Goal: Communication & Community: Answer question/provide support

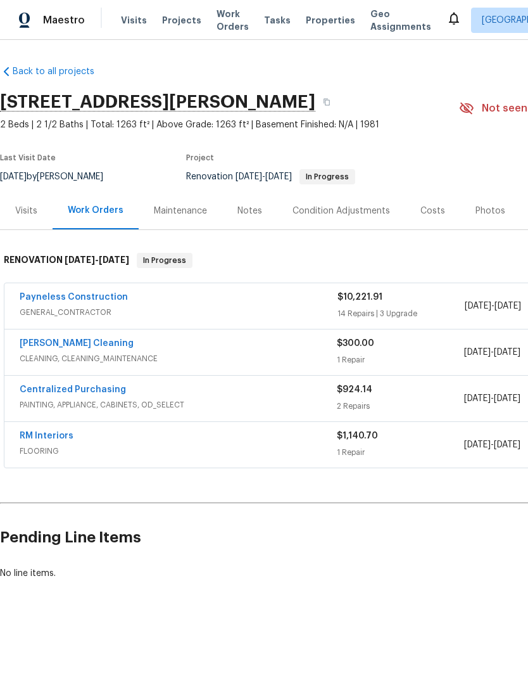
click at [224, 299] on div "Payneless Construction" at bounding box center [179, 298] width 318 height 15
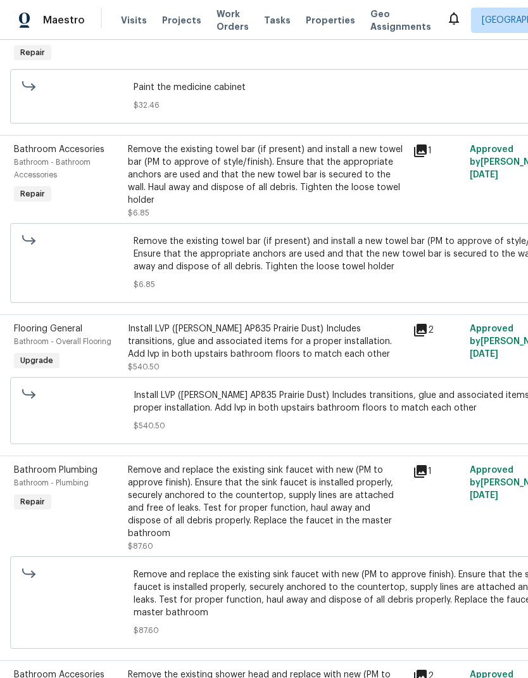
scroll to position [368, 6]
click at [332, 334] on div "Install LVP (Knighton AP835 Prairie Dust) Includes transitions, glue and associ…" at bounding box center [265, 341] width 277 height 38
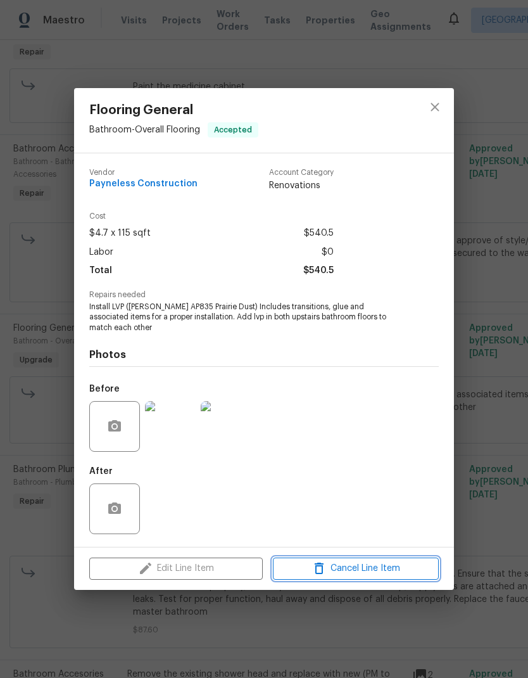
click at [368, 564] on span "Cancel Line Item" at bounding box center [356, 569] width 158 height 16
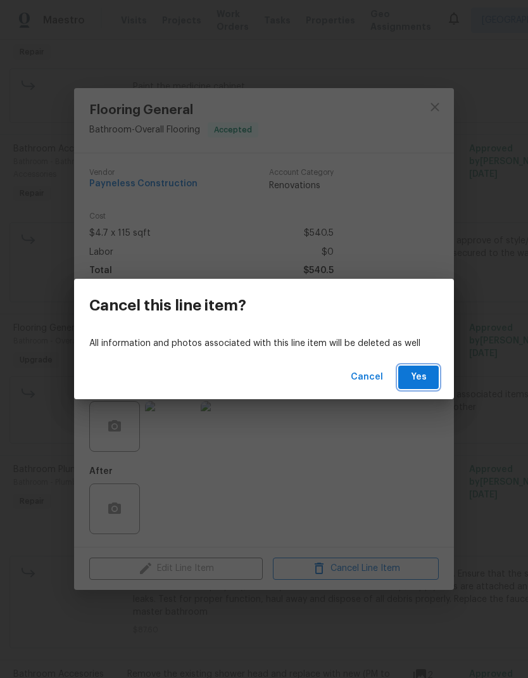
click at [425, 376] on span "Yes" at bounding box center [419, 377] width 20 height 16
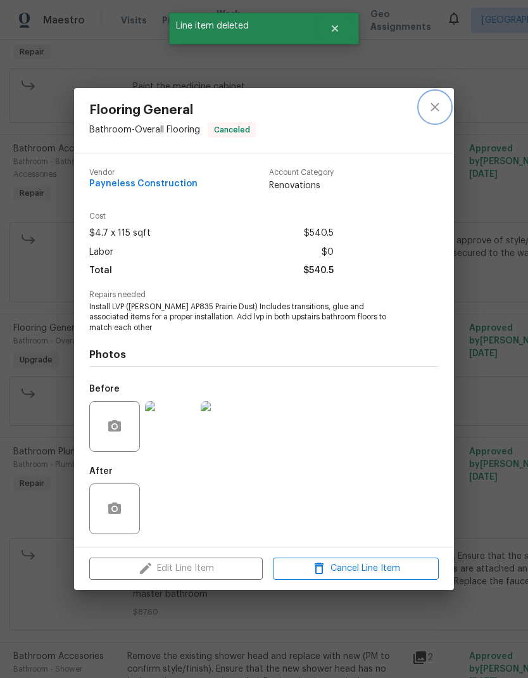
click at [442, 113] on icon "close" at bounding box center [435, 106] width 15 height 15
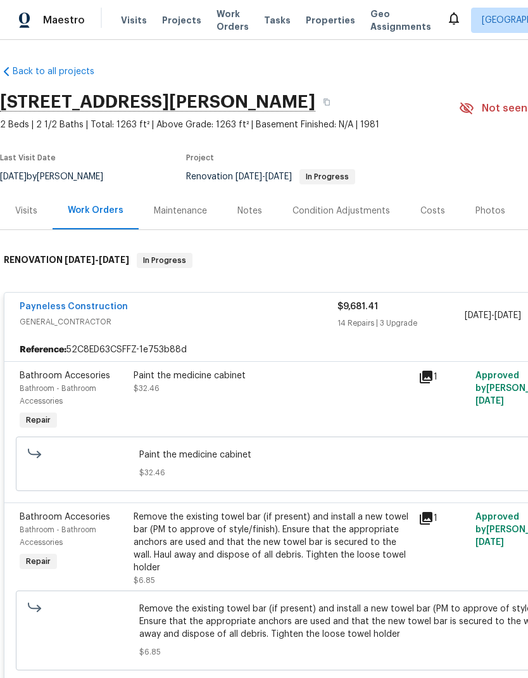
scroll to position [0, 0]
click at [224, 310] on div "Payneless Construction" at bounding box center [179, 307] width 318 height 15
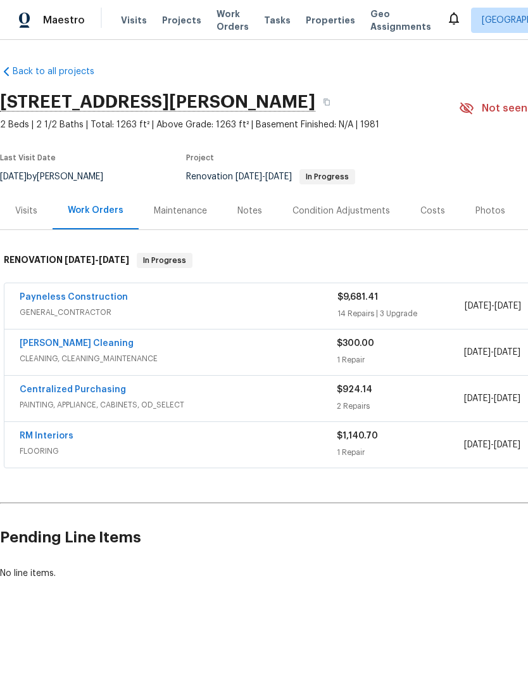
click at [267, 435] on div "RM Interiors" at bounding box center [178, 436] width 317 height 15
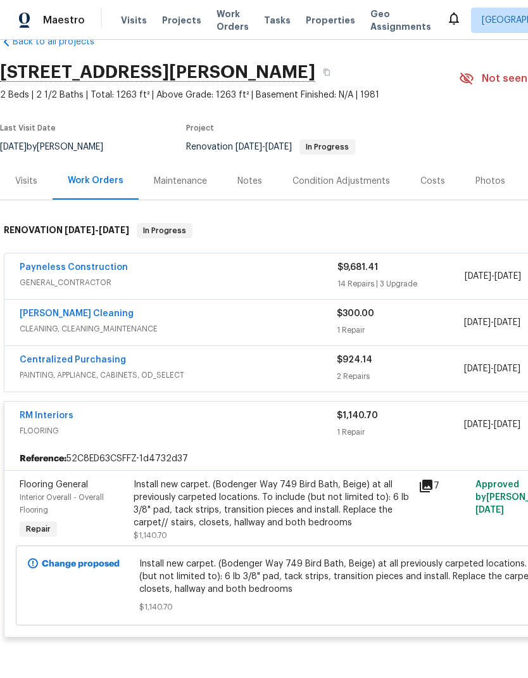
scroll to position [30, 0]
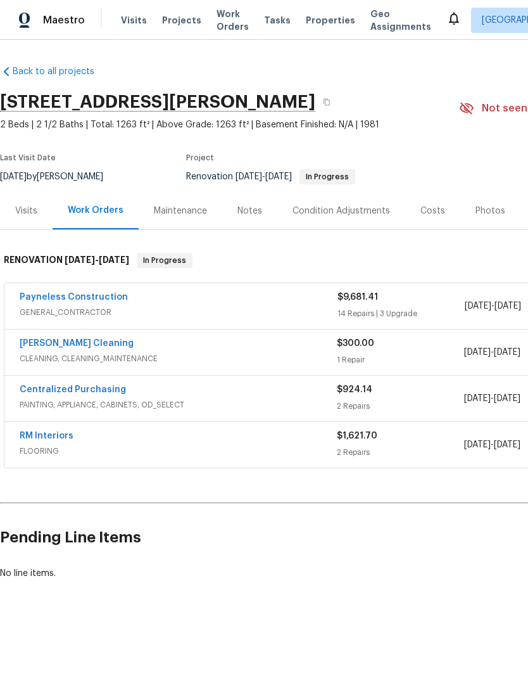
click at [94, 293] on link "Payneless Construction" at bounding box center [74, 297] width 108 height 9
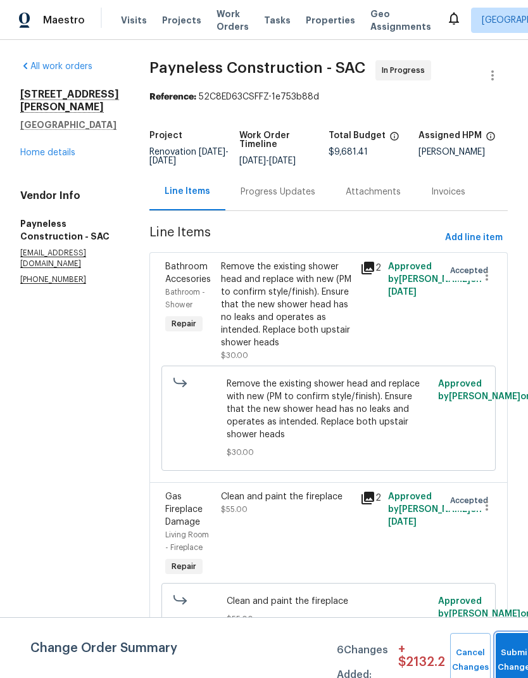
click at [508, 653] on button "Submit Changes" at bounding box center [516, 660] width 41 height 54
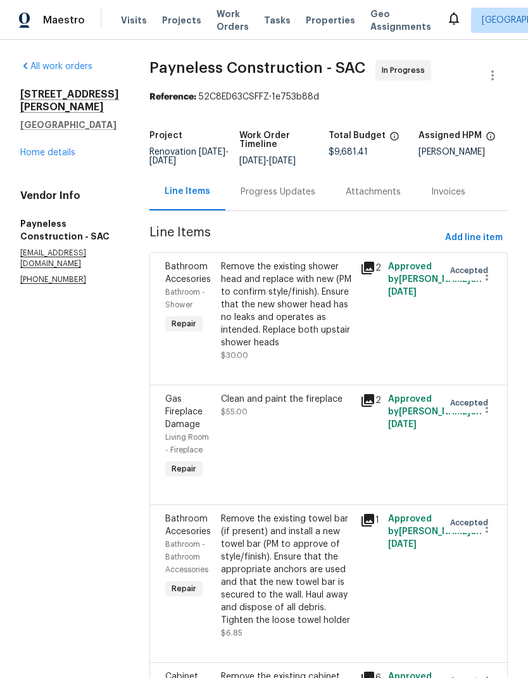
click at [64, 148] on link "Home details" at bounding box center [47, 152] width 55 height 9
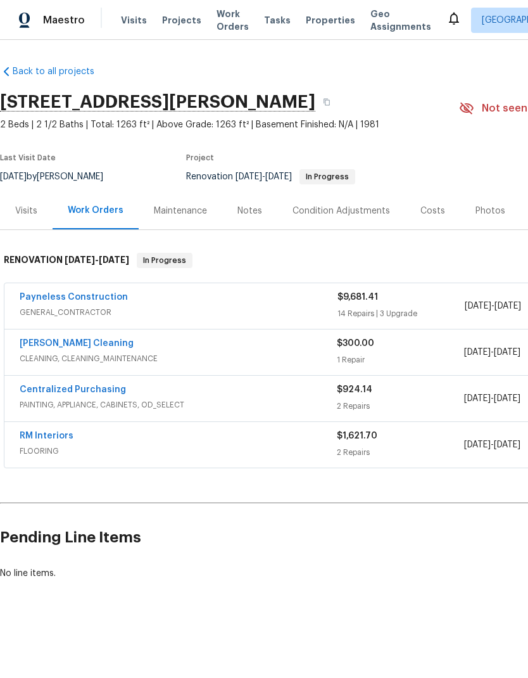
click at [56, 431] on link "RM Interiors" at bounding box center [47, 435] width 54 height 9
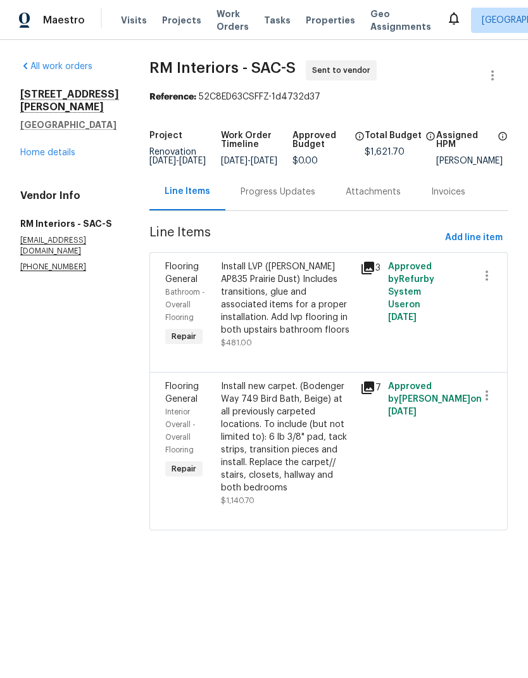
click at [68, 151] on link "Home details" at bounding box center [47, 152] width 55 height 9
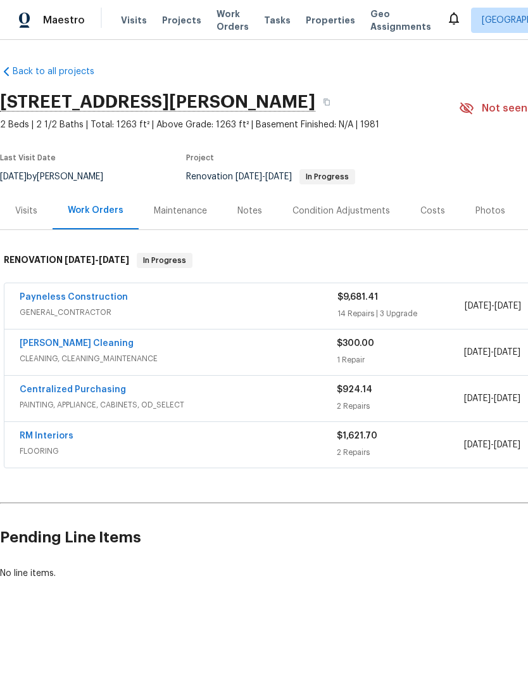
click at [82, 295] on link "Payneless Construction" at bounding box center [74, 297] width 108 height 9
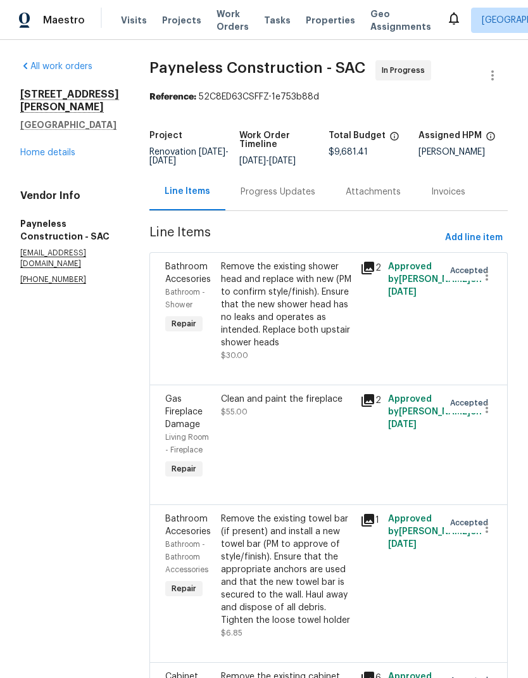
click at [59, 148] on link "Home details" at bounding box center [47, 152] width 55 height 9
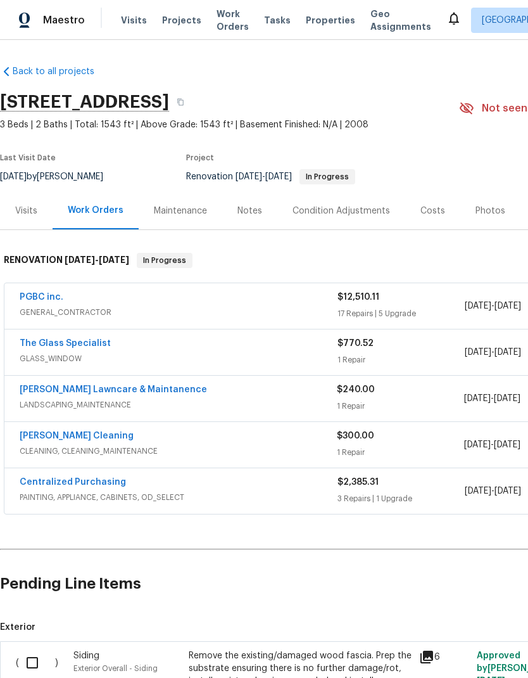
click at [92, 346] on link "The Glass Specialist" at bounding box center [65, 343] width 91 height 9
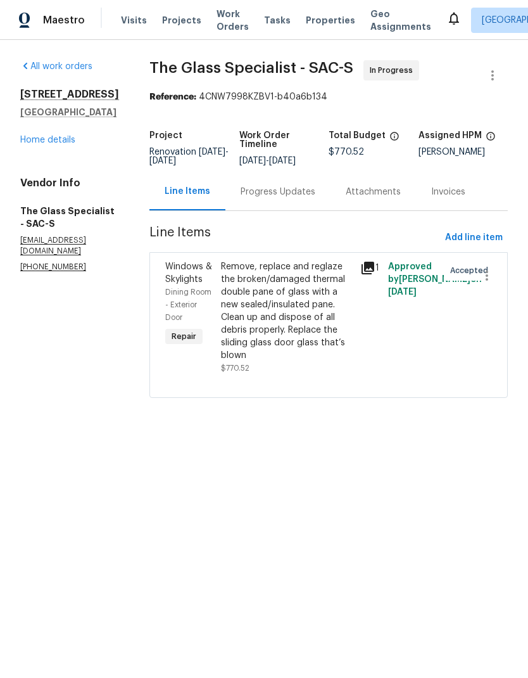
click at [288, 192] on div "Progress Updates" at bounding box center [278, 191] width 105 height 37
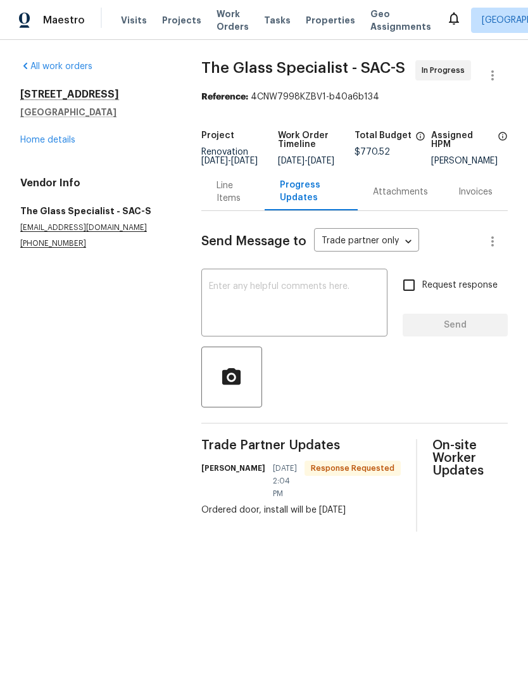
click at [60, 142] on link "Home details" at bounding box center [47, 140] width 55 height 9
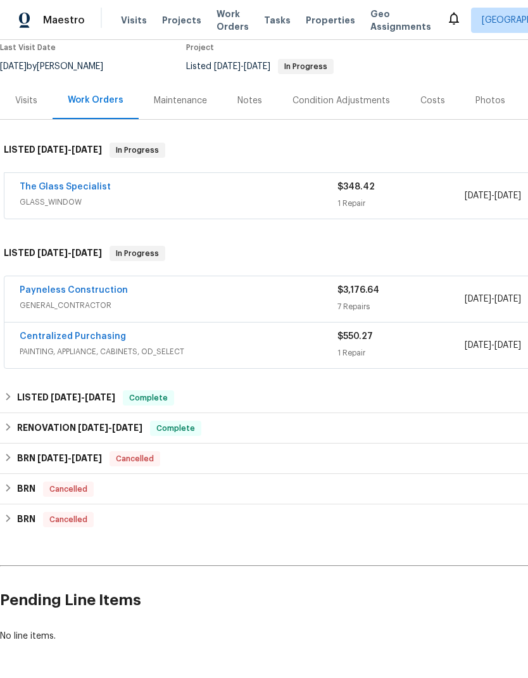
scroll to position [110, 0]
click at [246, 200] on span "GLASS_WINDOW" at bounding box center [179, 202] width 318 height 13
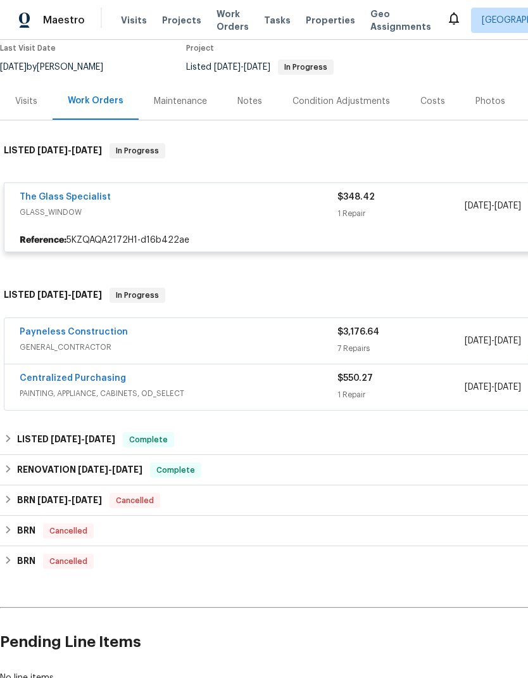
click at [84, 199] on link "The Glass Specialist" at bounding box center [65, 197] width 91 height 9
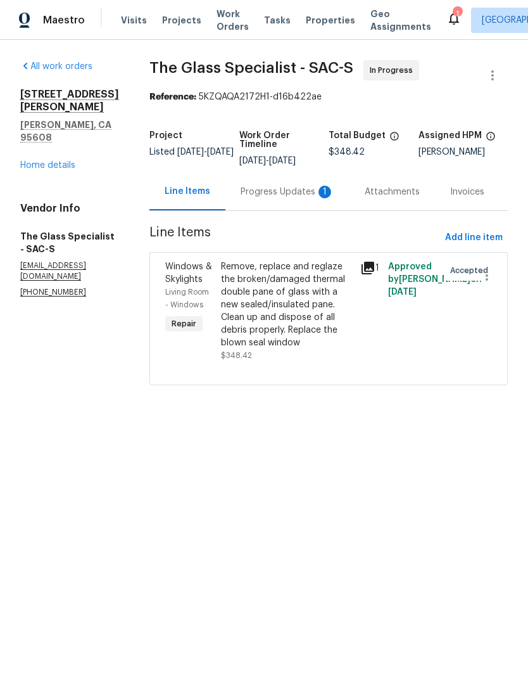
click at [300, 194] on div "Progress Updates 1" at bounding box center [288, 192] width 94 height 13
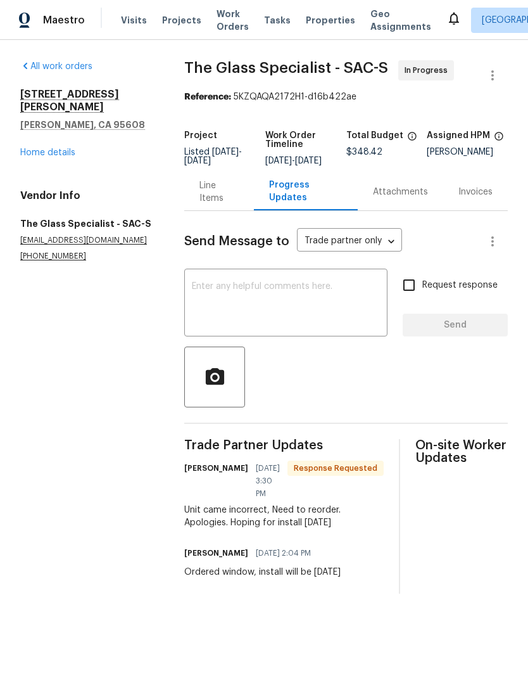
click at [243, 307] on textarea at bounding box center [286, 304] width 188 height 44
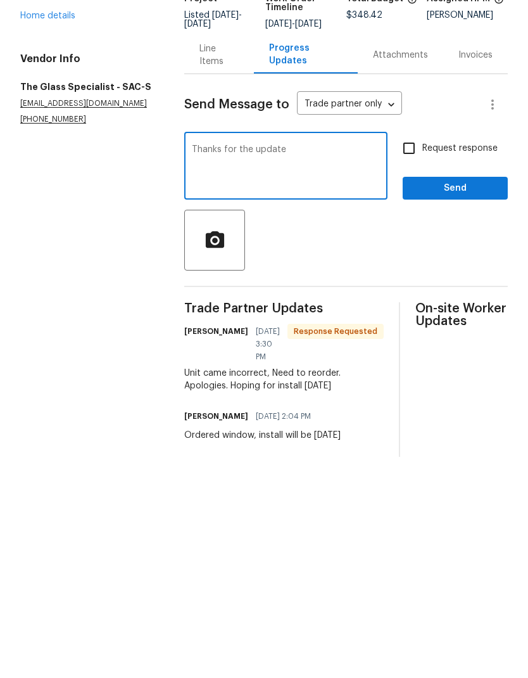
type textarea "Thanks for the update"
click at [473, 317] on span "Send" at bounding box center [455, 325] width 85 height 16
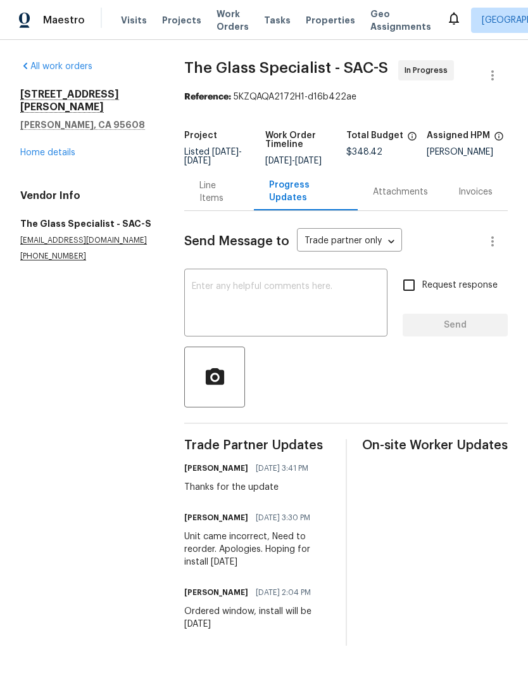
click at [250, 300] on textarea at bounding box center [286, 304] width 188 height 44
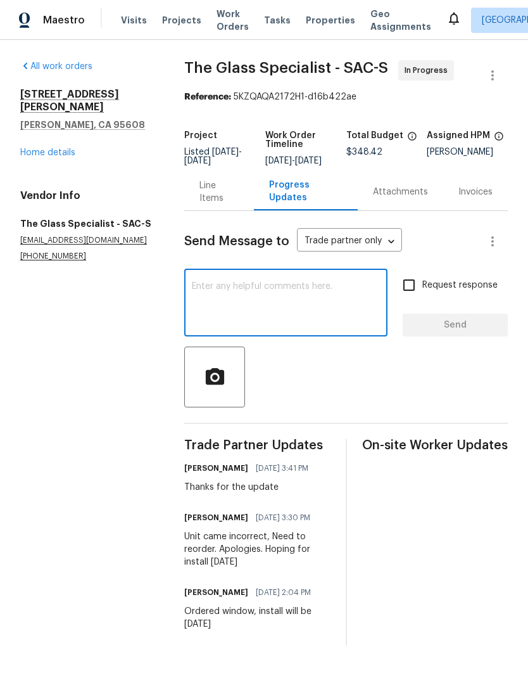
click at [54, 148] on link "Home details" at bounding box center [47, 152] width 55 height 9
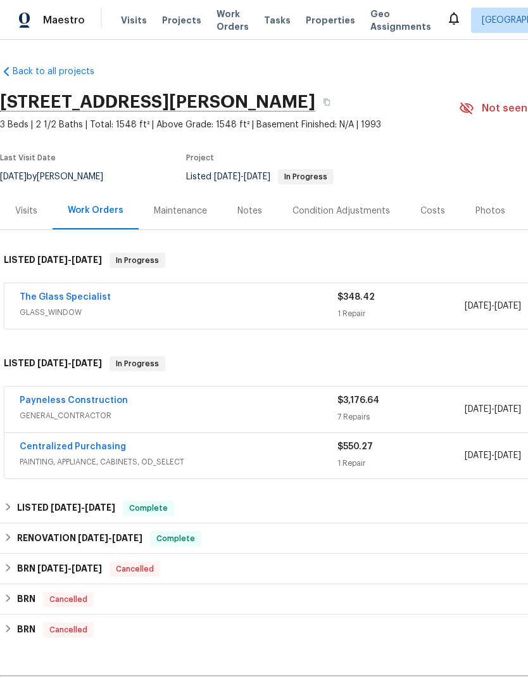
click at [252, 210] on div "Notes" at bounding box center [250, 211] width 25 height 13
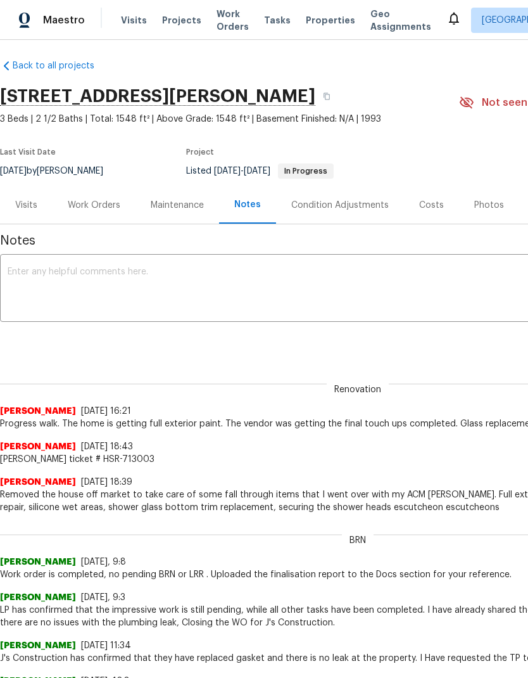
scroll to position [6, 0]
click at [117, 276] on textarea at bounding box center [358, 289] width 701 height 44
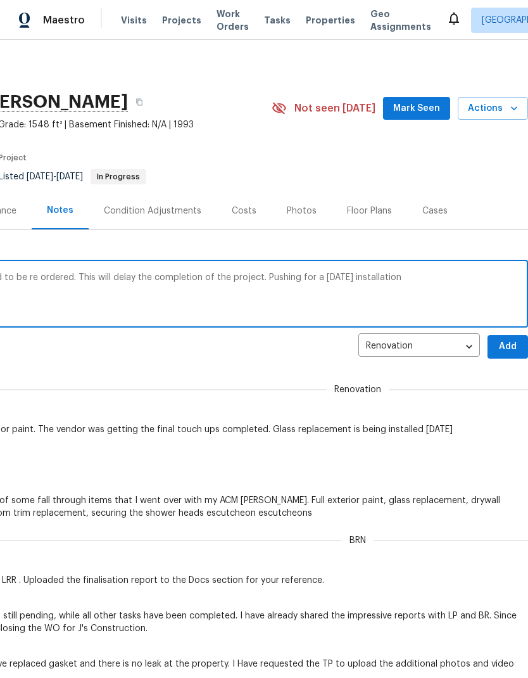
scroll to position [0, 188]
type textarea "Glass was ordered incorrectly and will need to be re ordered. This will delay t…"
click at [508, 339] on span "Add" at bounding box center [508, 347] width 20 height 16
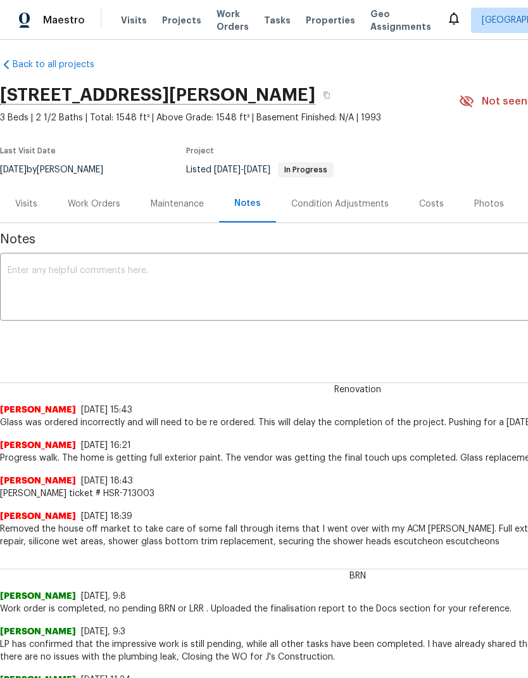
scroll to position [7, 0]
click at [428, 200] on div "Costs" at bounding box center [431, 204] width 25 height 13
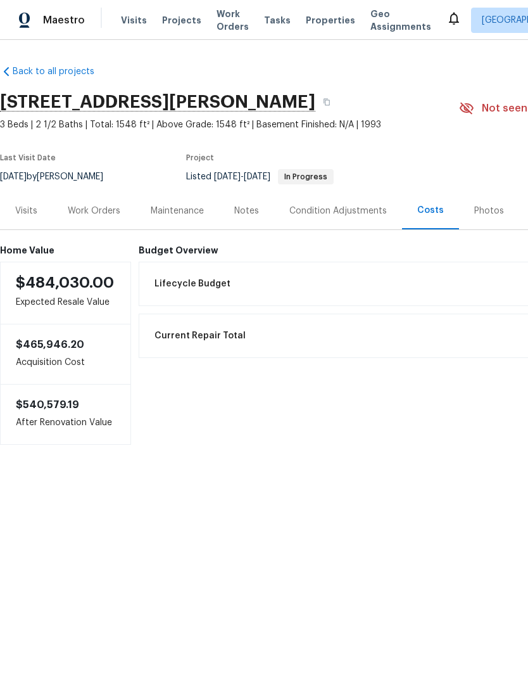
click at [31, 208] on div "Visits" at bounding box center [26, 211] width 22 height 13
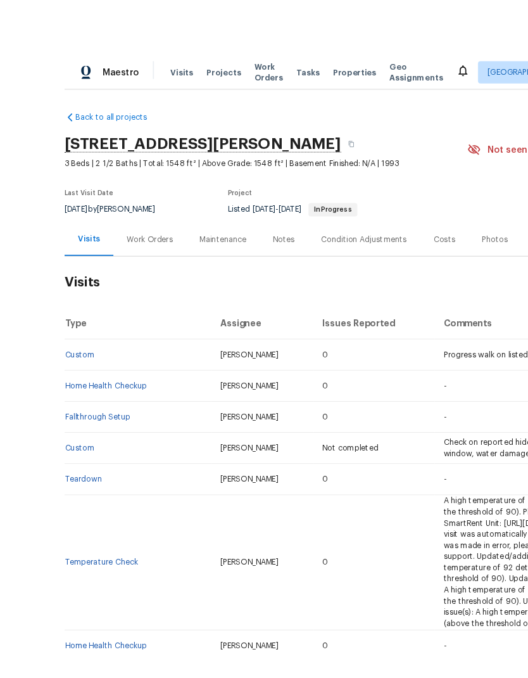
scroll to position [7, 0]
